Goal: Task Accomplishment & Management: Manage account settings

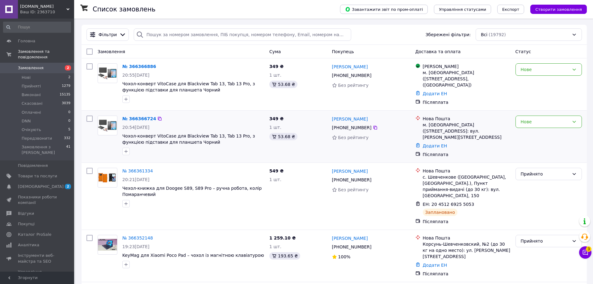
click at [559, 127] on div "Нове" at bounding box center [548, 136] width 71 height 47
click at [534, 118] on div "Нове" at bounding box center [545, 121] width 48 height 7
click at [528, 154] on li "Скасовано" at bounding box center [549, 155] width 66 height 11
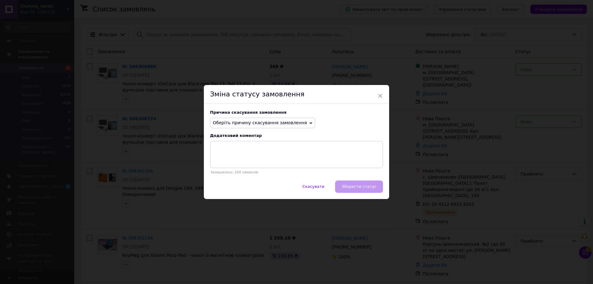
click at [276, 128] on span "Оберіть причину скасування замовлення" at bounding box center [262, 123] width 105 height 11
click at [229, 171] on li "Замовлення-дублікат" at bounding box center [262, 169] width 104 height 9
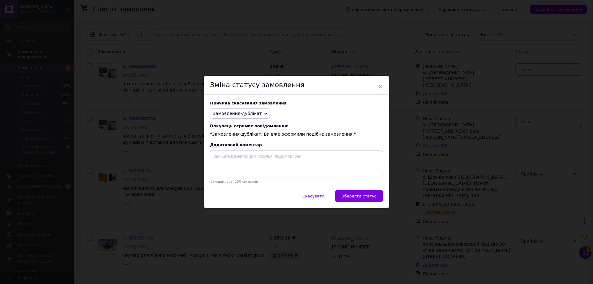
click at [354, 196] on span "Зберегти статус" at bounding box center [359, 196] width 35 height 5
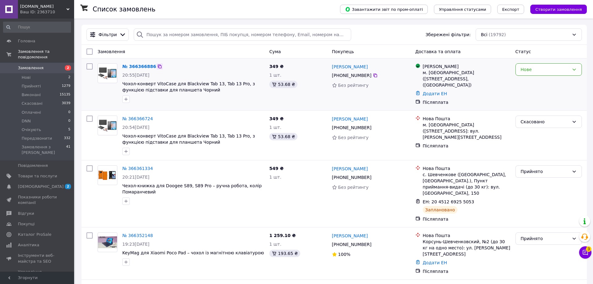
click at [158, 65] on icon at bounding box center [160, 67] width 4 height 4
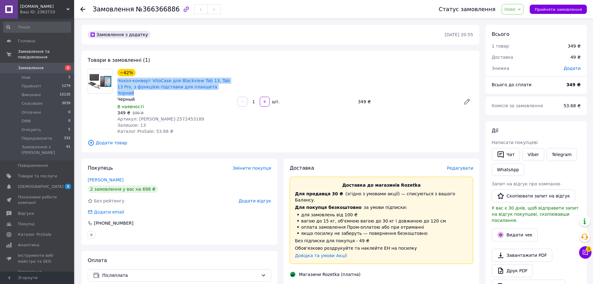
drag, startPoint x: 115, startPoint y: 80, endPoint x: 209, endPoint y: 90, distance: 94.1
click at [209, 90] on div "−42% Чохол-конверт VitoCase для Blackview Tab 13, Tab 13 Pro, з функцією підста…" at bounding box center [175, 102] width 120 height 68
copy link "Чохол-конверт VitoCase для Blackview Tab 13, Tab 13 Pro, з функцією підставки д…"
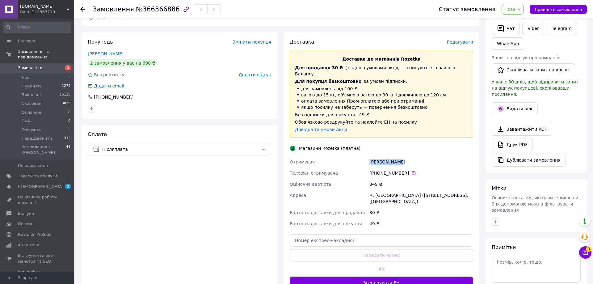
drag, startPoint x: 370, startPoint y: 150, endPoint x: 405, endPoint y: 151, distance: 35.6
click at [405, 156] on div "Ревак Роман" at bounding box center [421, 161] width 106 height 11
copy div "Ревак Роман"
click at [407, 170] on div "[PHONE_NUMBER]" at bounding box center [421, 173] width 104 height 6
click at [411, 171] on icon at bounding box center [413, 173] width 5 height 5
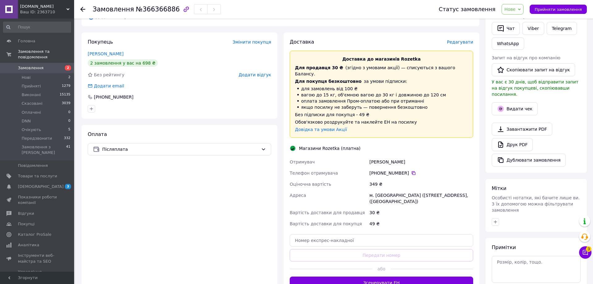
click at [387, 190] on div "м. [GEOGRAPHIC_DATA] ([STREET_ADDRESS], ([GEOGRAPHIC_DATA])" at bounding box center [421, 198] width 106 height 17
copy div "Винники"
click at [516, 11] on span "Нове" at bounding box center [509, 9] width 11 height 5
click at [520, 19] on li "Прийнято" at bounding box center [520, 21] width 37 height 9
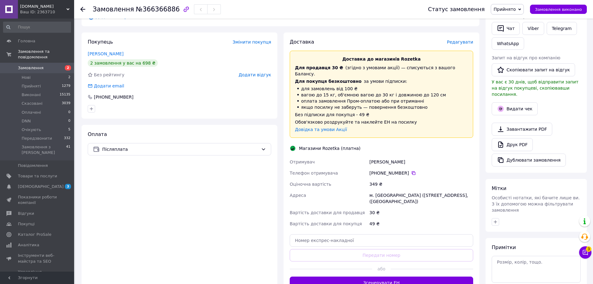
click at [398, 276] on div "Доставка Редагувати Доставка до магазинів Rozetka Для продавця 30 ₴   (згідно з…" at bounding box center [382, 163] width 196 height 263
click at [149, 13] on span "№366366886" at bounding box center [158, 9] width 44 height 7
copy span "366366886"
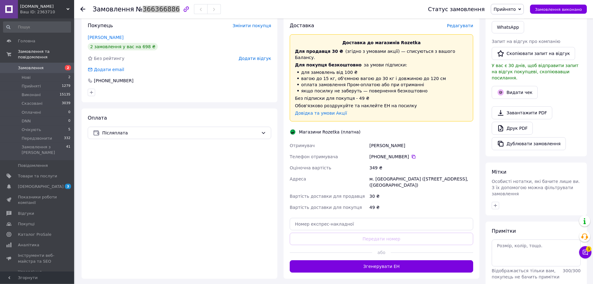
scroll to position [158, 0]
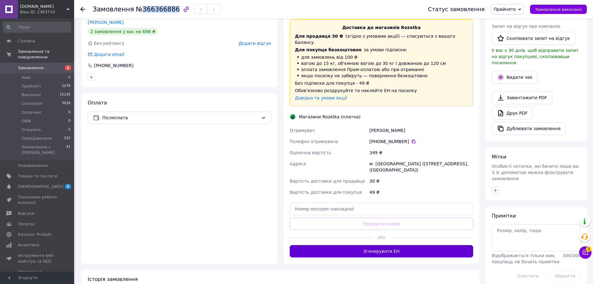
click at [391, 245] on button "Згенерувати ЕН" at bounding box center [381, 251] width 183 height 12
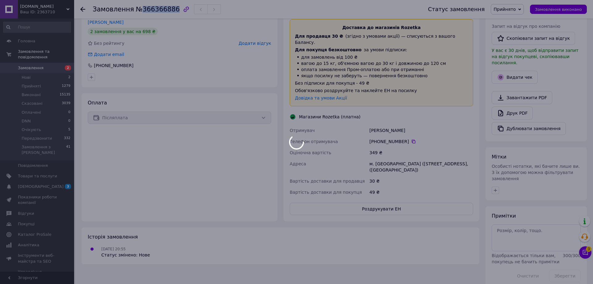
scroll to position [156, 0]
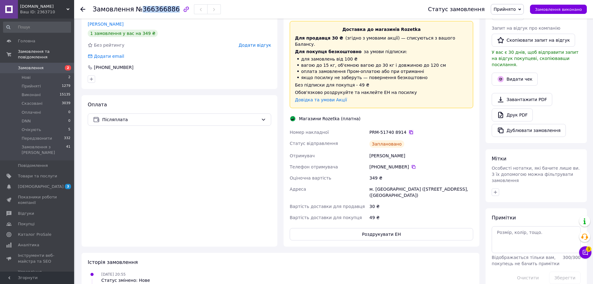
click at [409, 130] on icon at bounding box center [411, 132] width 4 height 4
drag, startPoint x: 402, startPoint y: 120, endPoint x: 290, endPoint y: 121, distance: 112.8
click at [290, 127] on div "Номер накладної PRM-51740 8914   Статус відправлення Заплановано Отримувач Рева…" at bounding box center [381, 175] width 186 height 96
copy div "Номер накладної PRM-51740 8914"
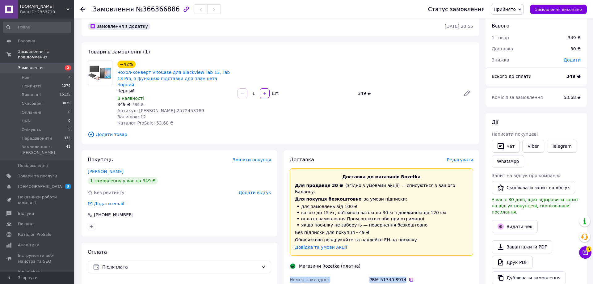
scroll to position [0, 0]
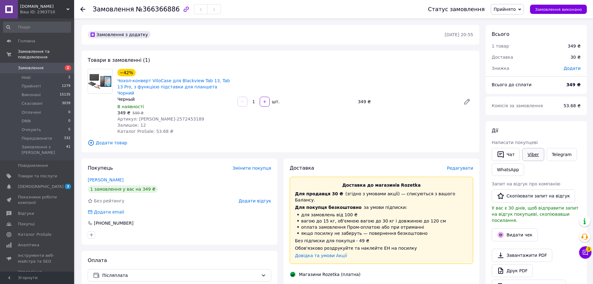
click at [524, 151] on link "Viber" at bounding box center [533, 154] width 22 height 13
drag, startPoint x: 116, startPoint y: 82, endPoint x: 202, endPoint y: 87, distance: 85.5
click at [202, 87] on div "−42% Чохол-конверт VitoCase для Blackview Tab 13, Tab 13 Pro, з функцією підста…" at bounding box center [175, 102] width 120 height 68
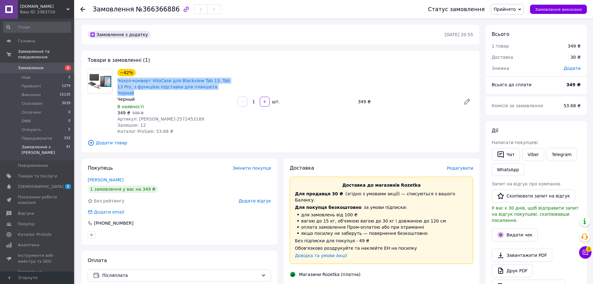
copy link "Чохол-конверт VitoCase для Blackview Tab 13, Tab 13 Pro, з функцією підставки д…"
click at [25, 63] on link "Замовлення 2" at bounding box center [37, 68] width 74 height 11
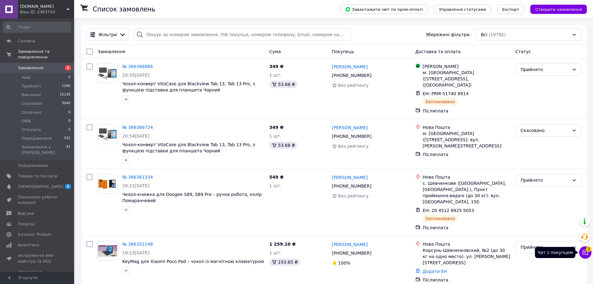
click at [584, 255] on icon at bounding box center [585, 252] width 6 height 6
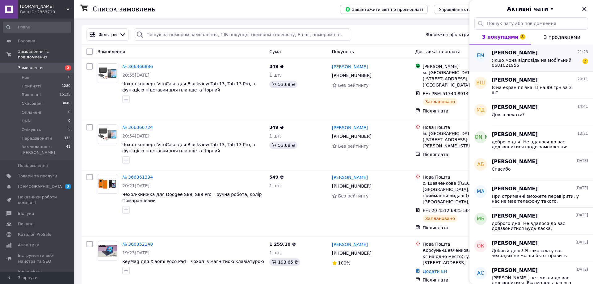
click at [512, 61] on span "Якщо мона відповідь на мобільний 0681021955" at bounding box center [536, 63] width 88 height 10
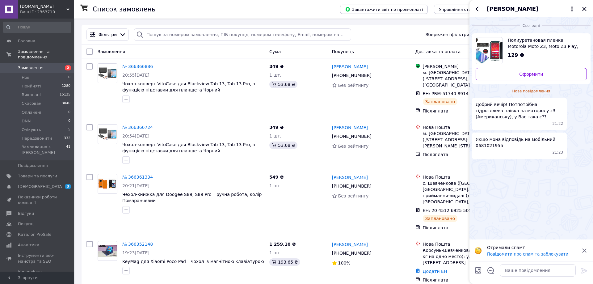
click at [495, 149] on span "Якщо мона відповідь на мобільний 0681021955" at bounding box center [519, 142] width 87 height 12
copy span "0681021955"
